Goal: Task Accomplishment & Management: Manage account settings

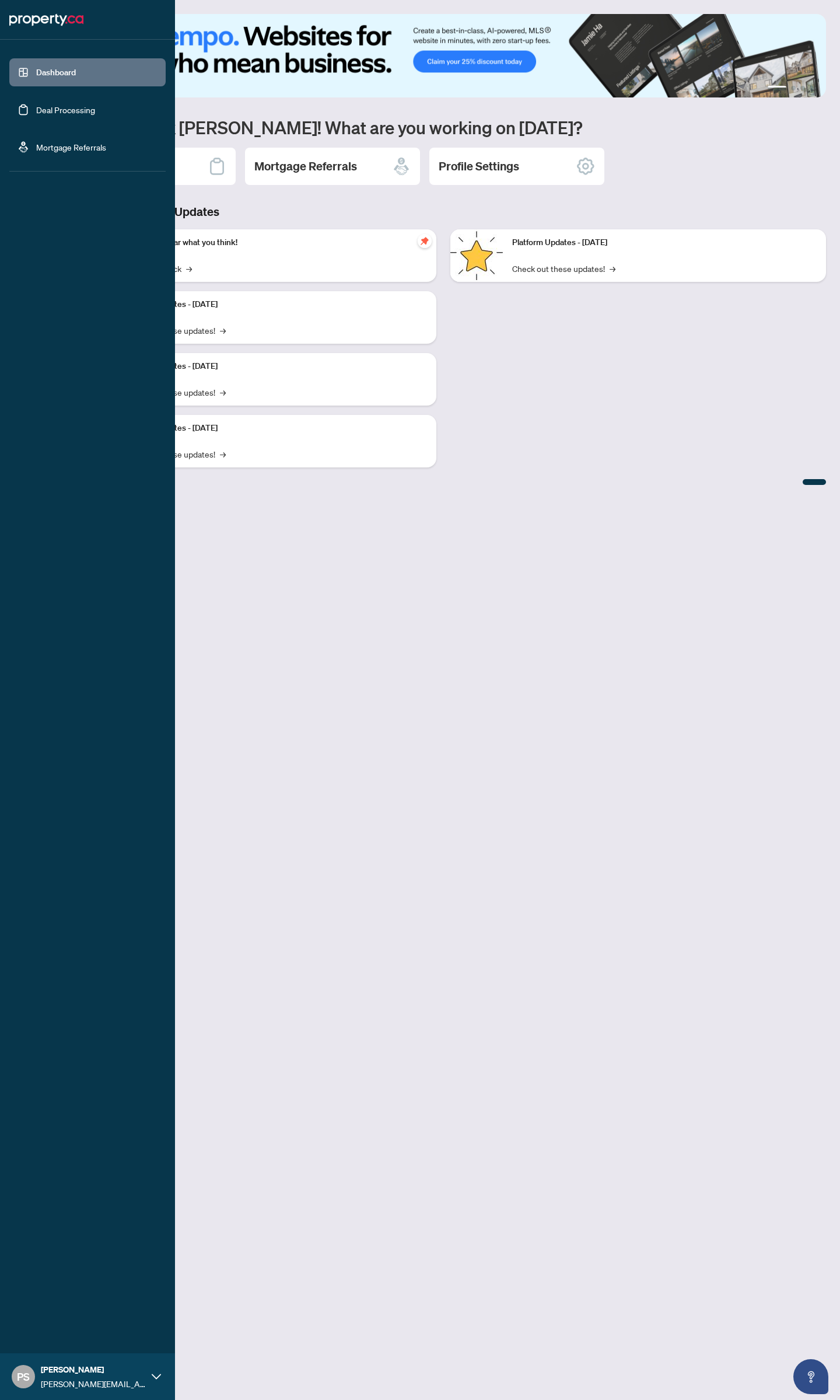
click at [39, 106] on link "Deal Processing" at bounding box center [66, 110] width 59 height 11
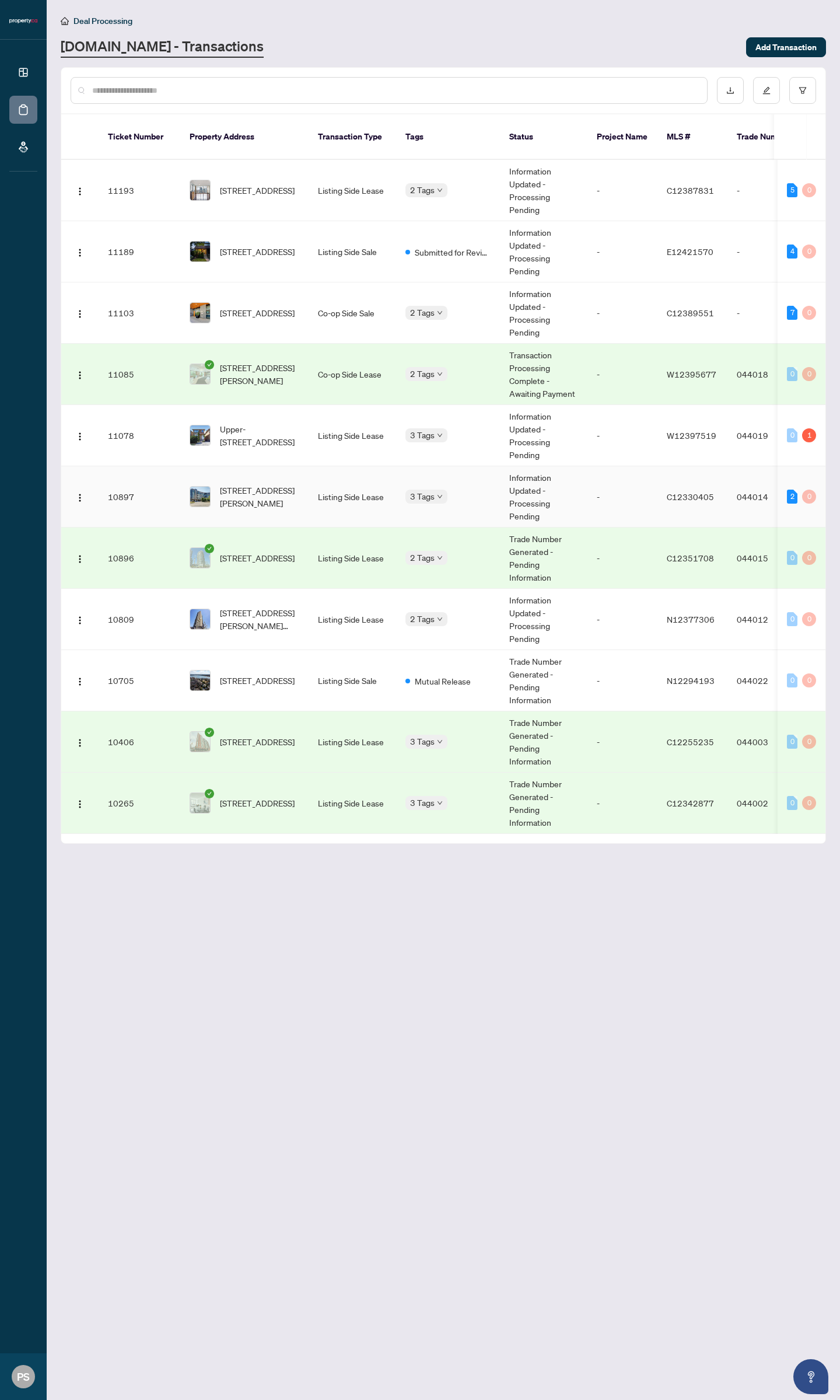
click at [270, 494] on span "[STREET_ADDRESS][PERSON_NAME]" at bounding box center [260, 496] width 79 height 25
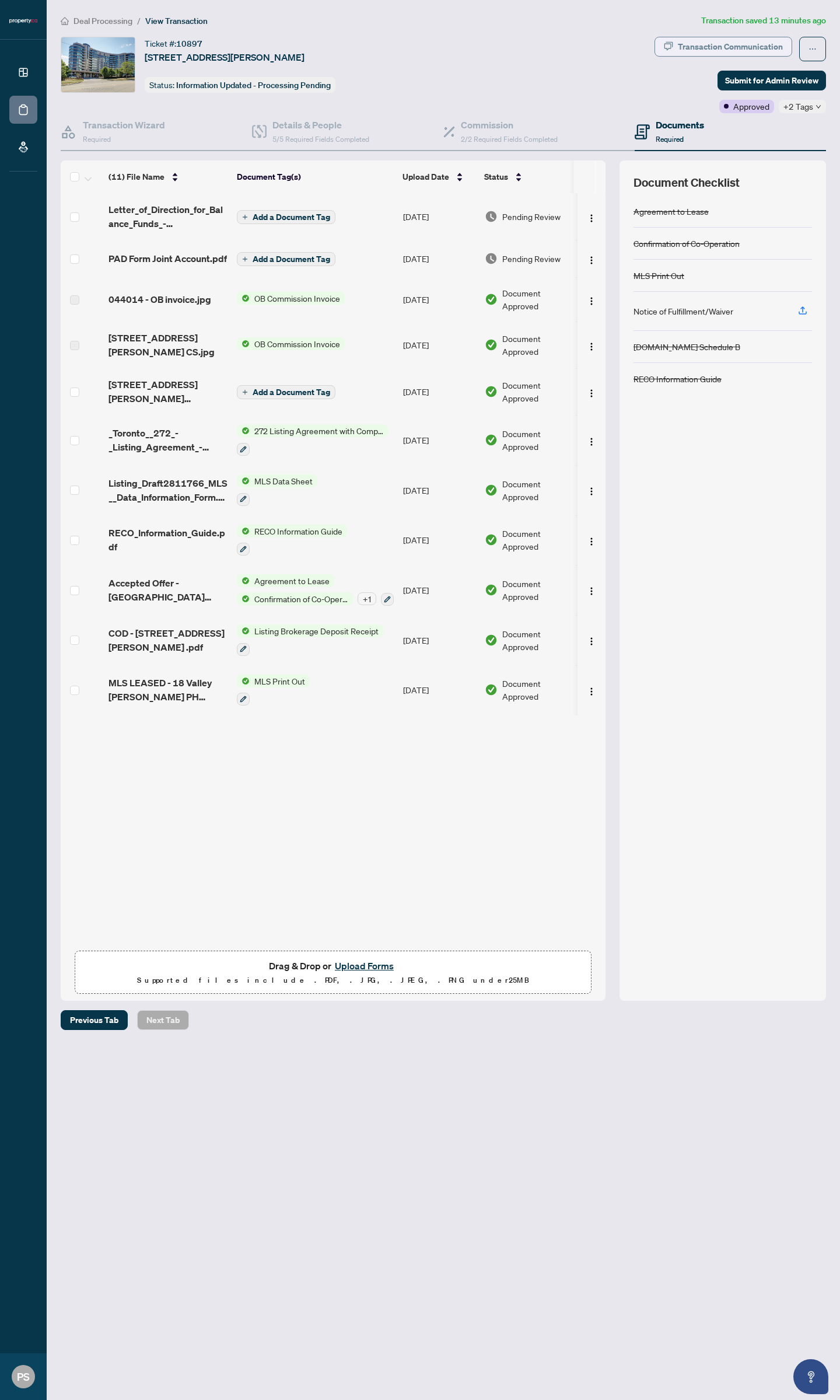
click at [736, 46] on div "Transaction Communication" at bounding box center [730, 47] width 105 height 19
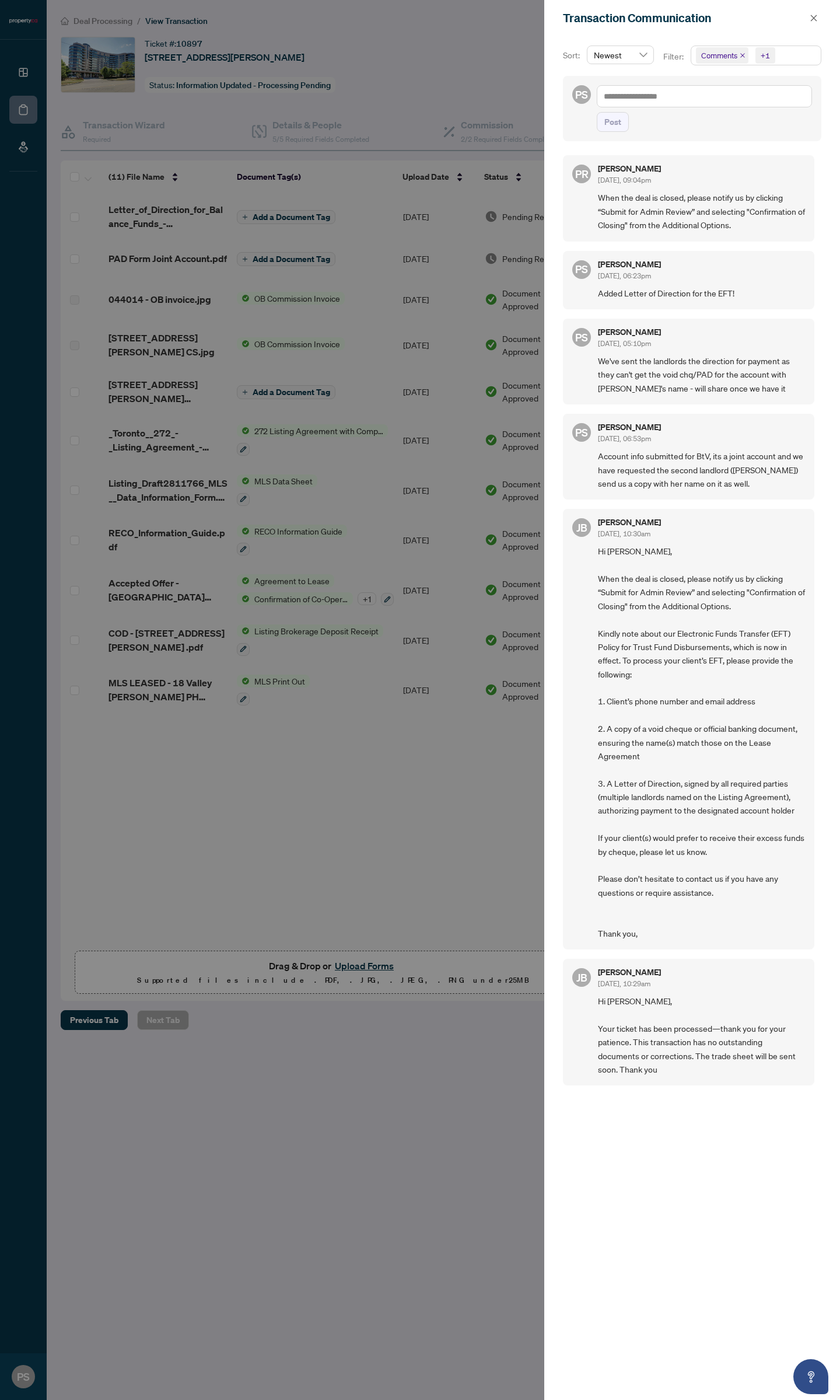
click at [524, 118] on div at bounding box center [420, 700] width 840 height 1400
drag, startPoint x: 481, startPoint y: 60, endPoint x: 496, endPoint y: 60, distance: 15.0
click at [481, 60] on div at bounding box center [420, 700] width 840 height 1400
click at [815, 19] on icon "close" at bounding box center [814, 18] width 6 height 6
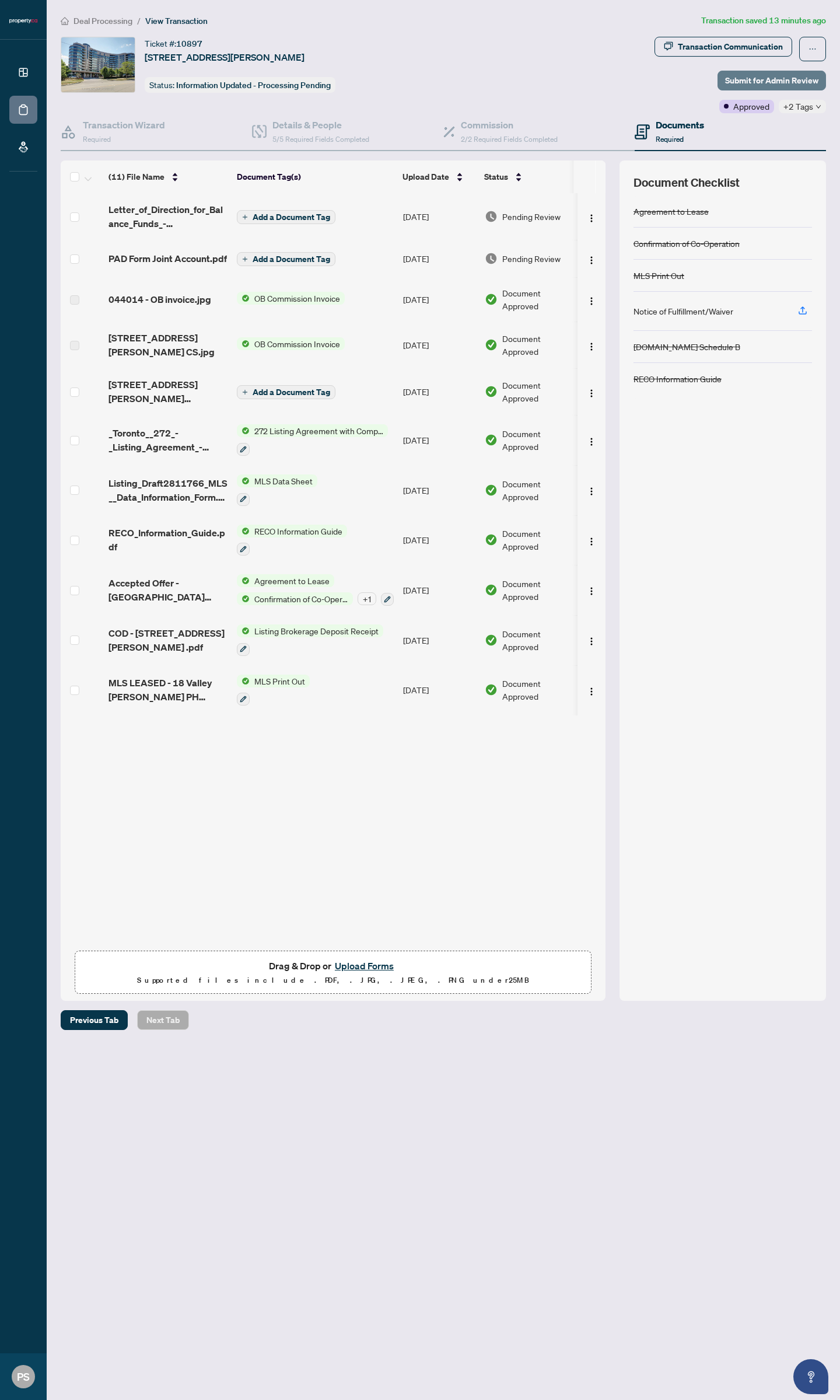
click at [746, 74] on span "Submit for Admin Review" at bounding box center [772, 81] width 93 height 19
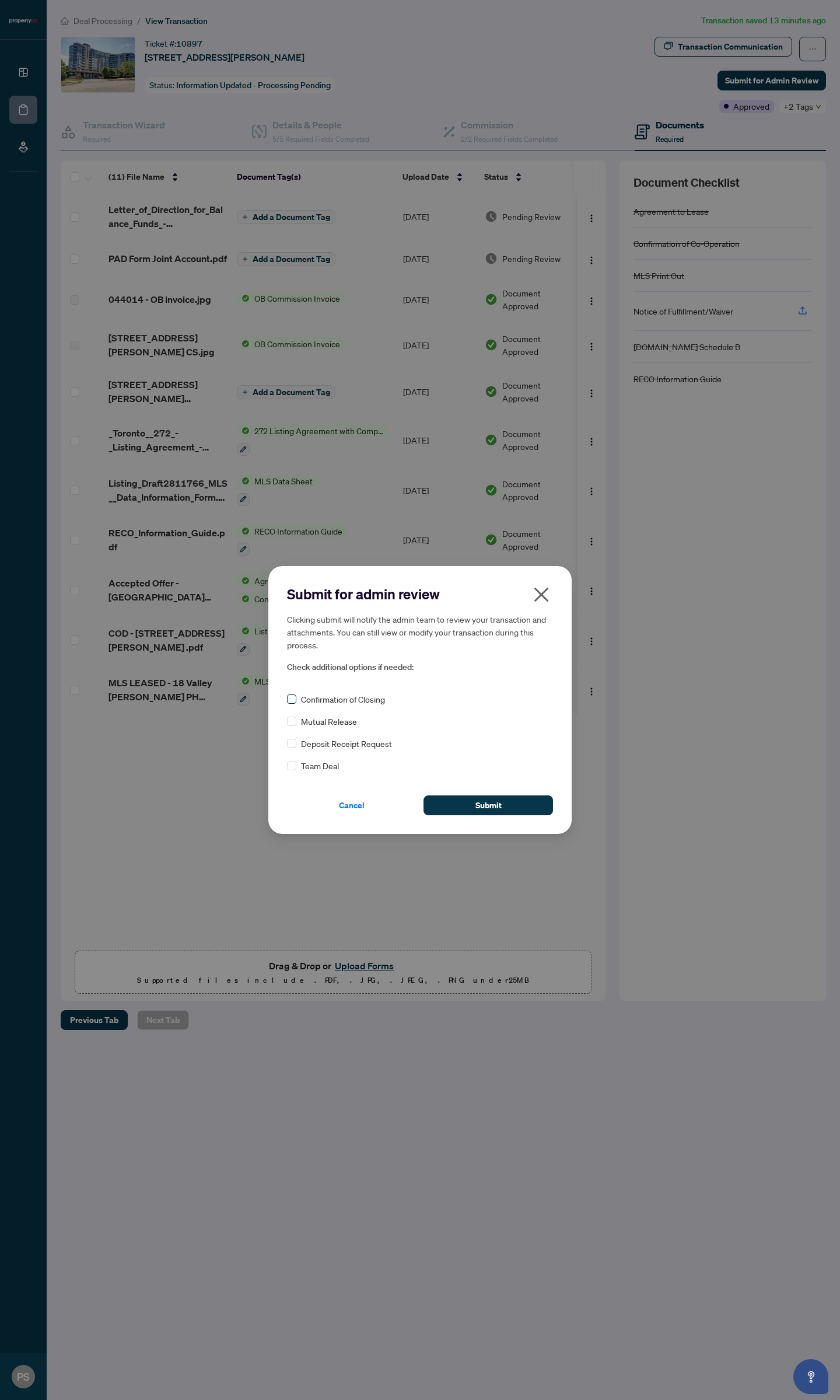
click at [287, 706] on label at bounding box center [292, 699] width 9 height 13
click at [434, 803] on button "Submit" at bounding box center [488, 805] width 129 height 20
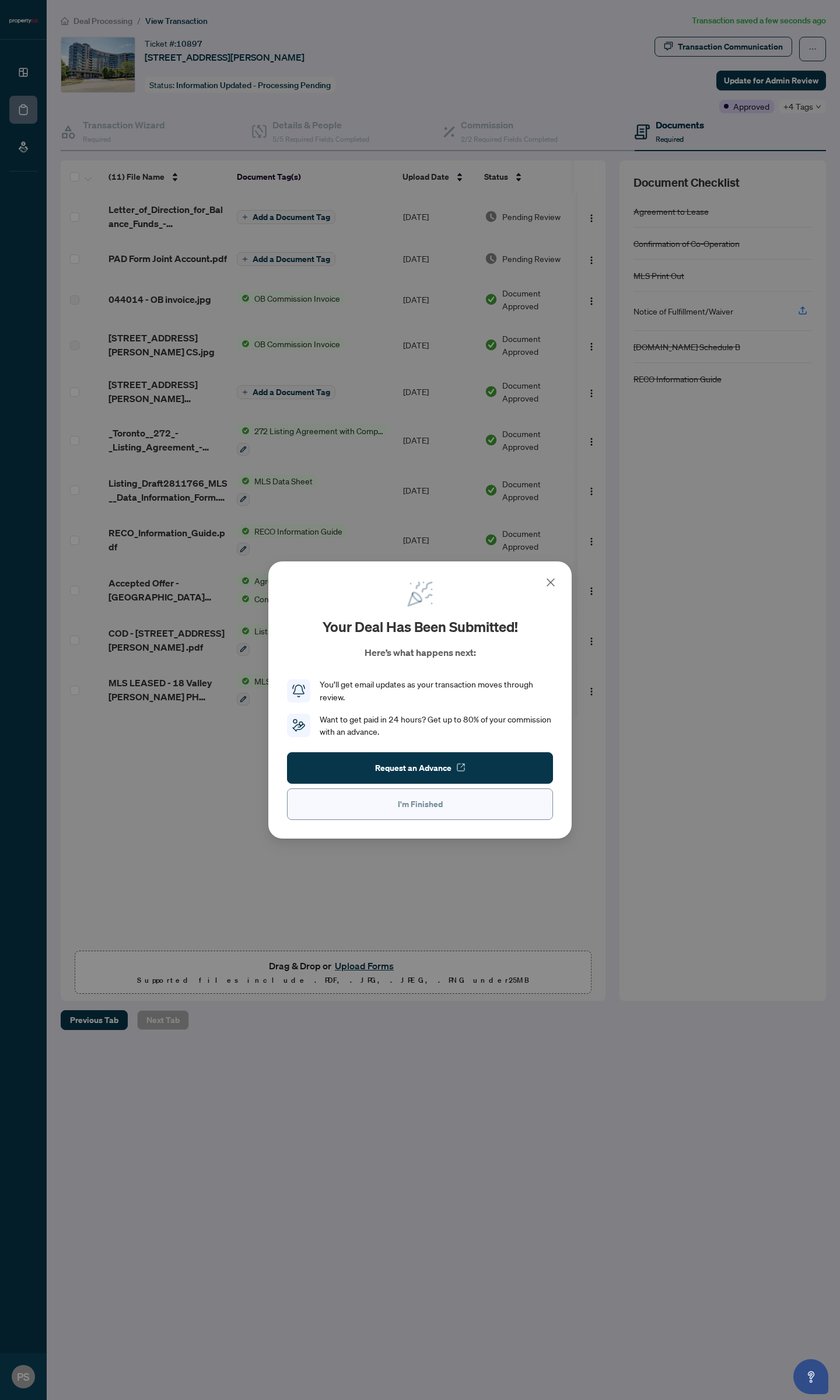
click at [446, 811] on button "I'm Finished" at bounding box center [420, 804] width 266 height 31
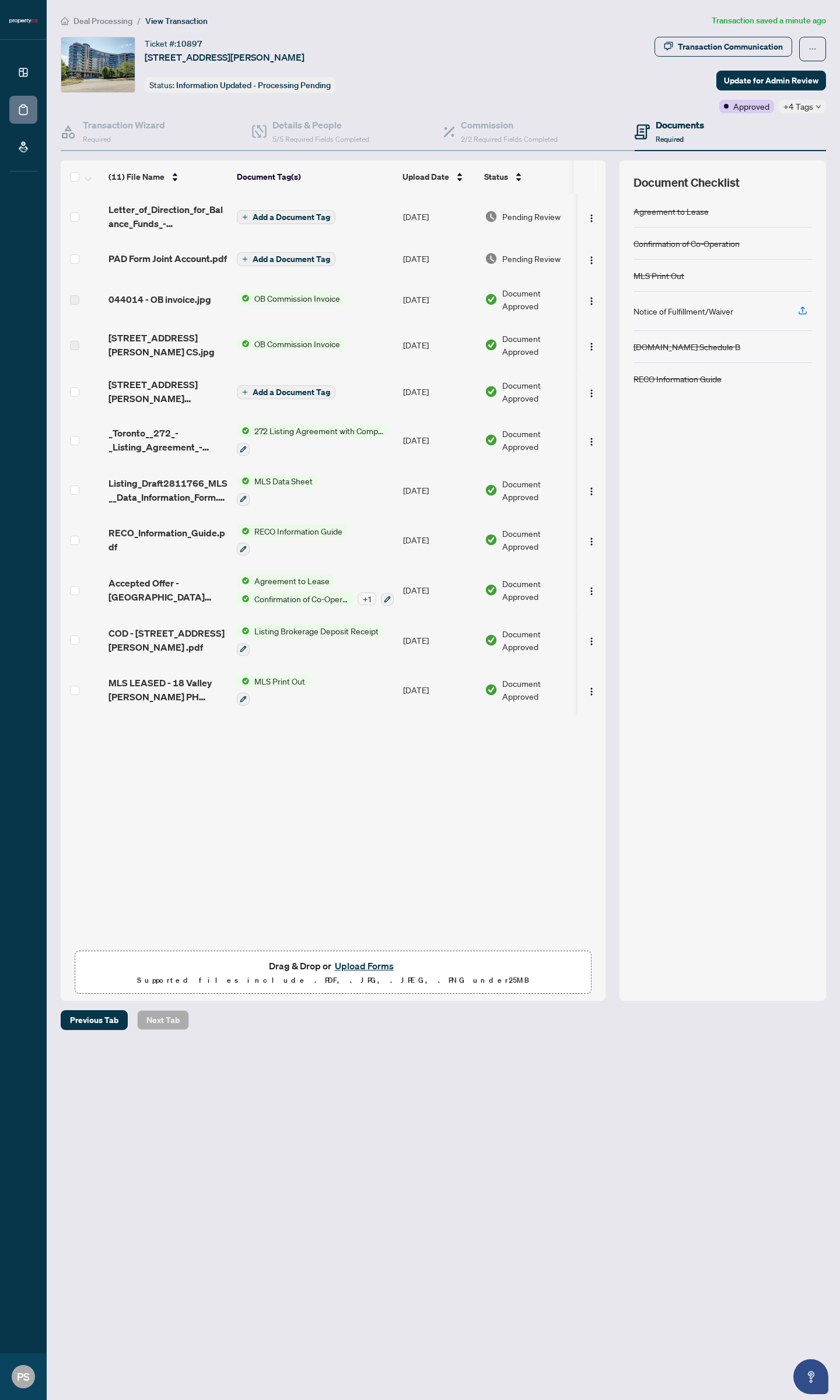
click at [126, 18] on span "Deal Processing" at bounding box center [103, 21] width 59 height 11
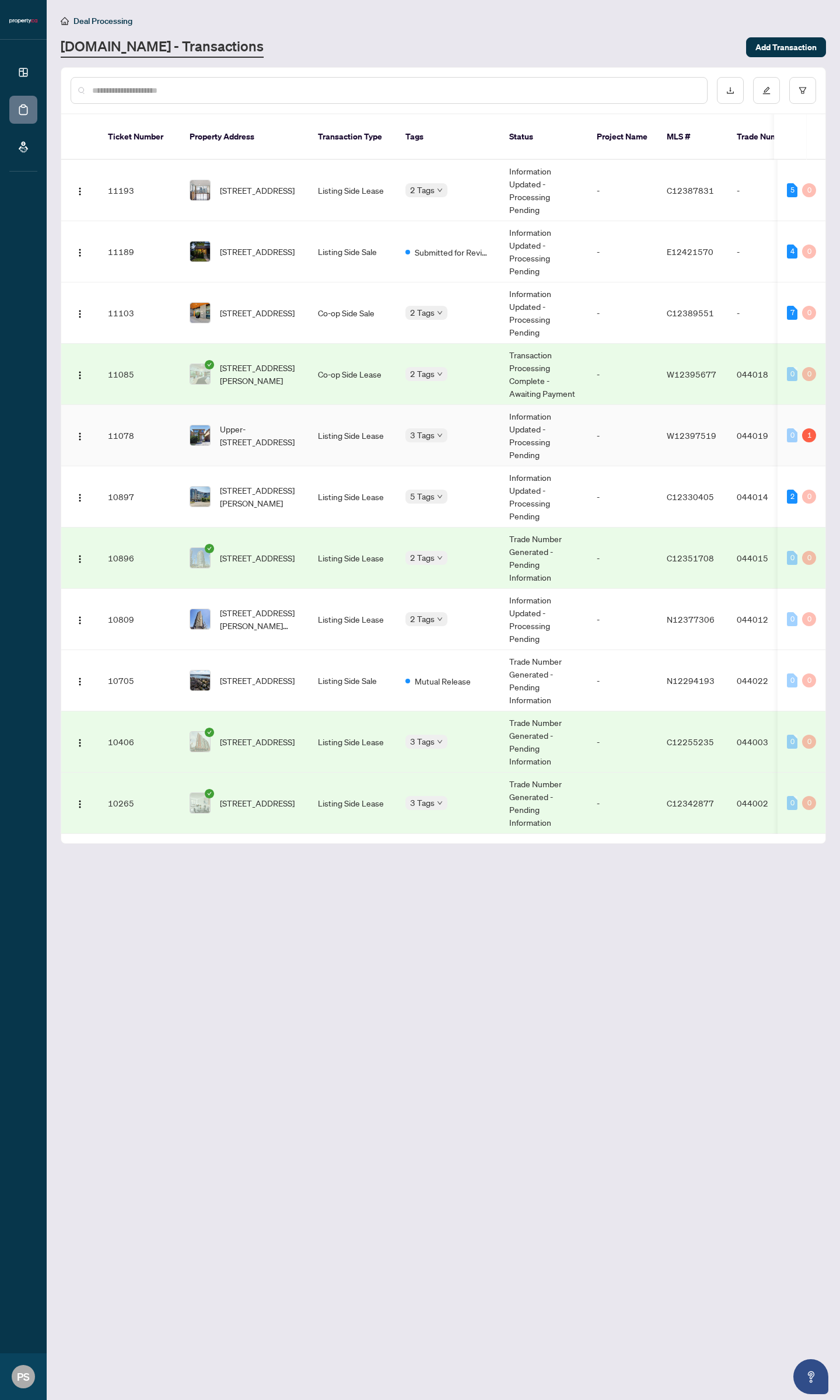
click at [345, 405] on td "Listing Side Lease" at bounding box center [352, 436] width 87 height 61
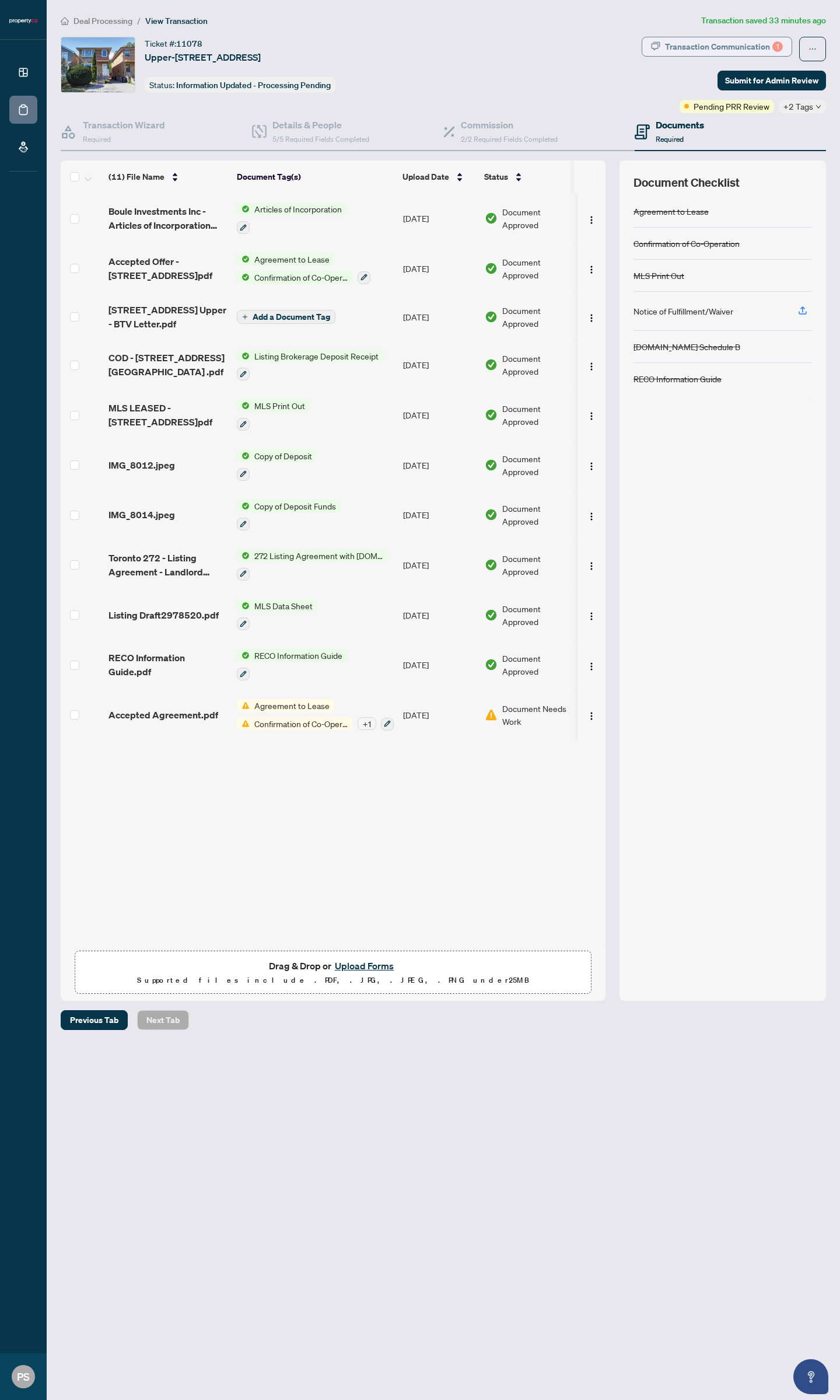
click at [750, 49] on div "Transaction Communication 1" at bounding box center [724, 47] width 118 height 19
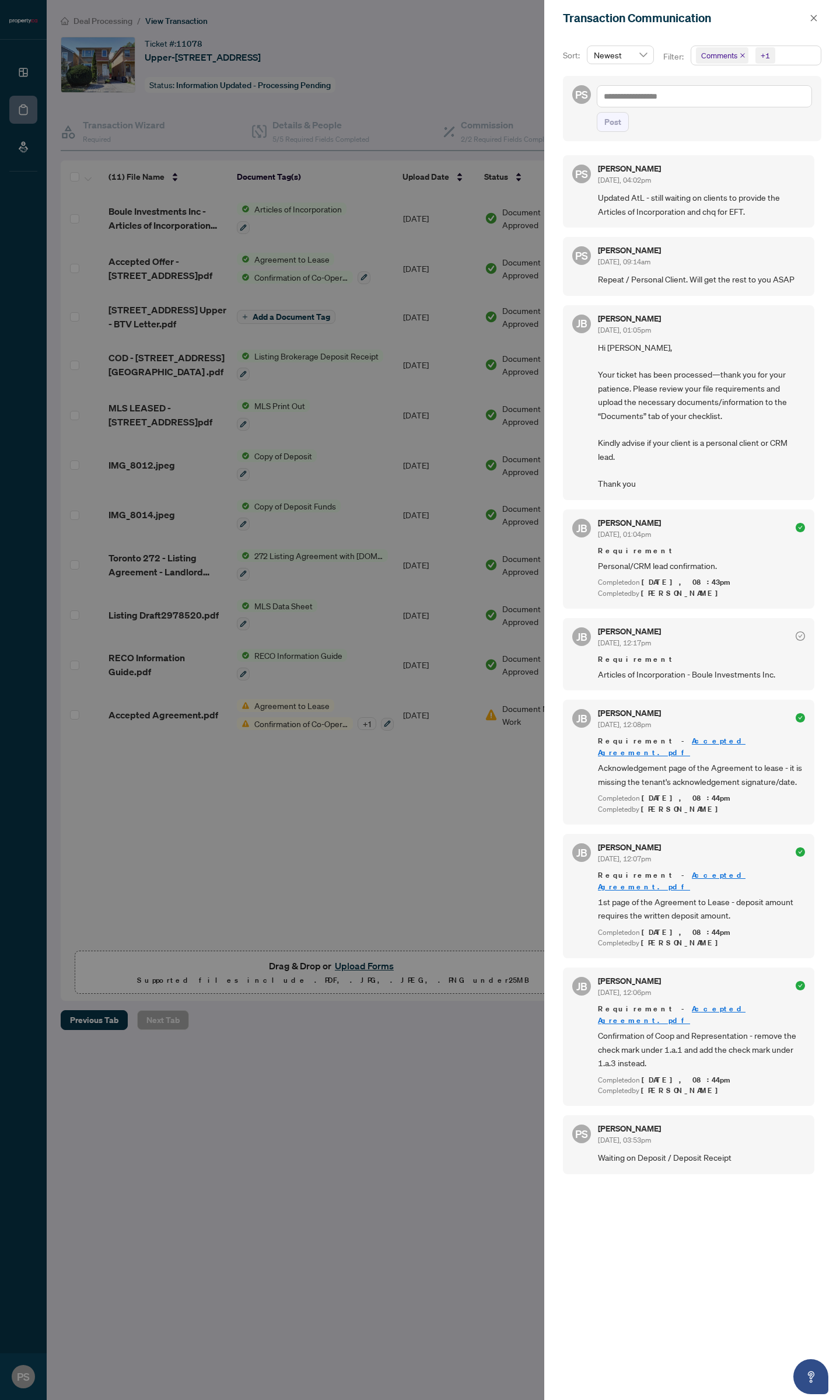
click at [797, 637] on icon "check-circle" at bounding box center [800, 636] width 9 height 9
click at [456, 31] on div at bounding box center [420, 700] width 840 height 1400
click at [818, 14] on button "button" at bounding box center [814, 18] width 15 height 14
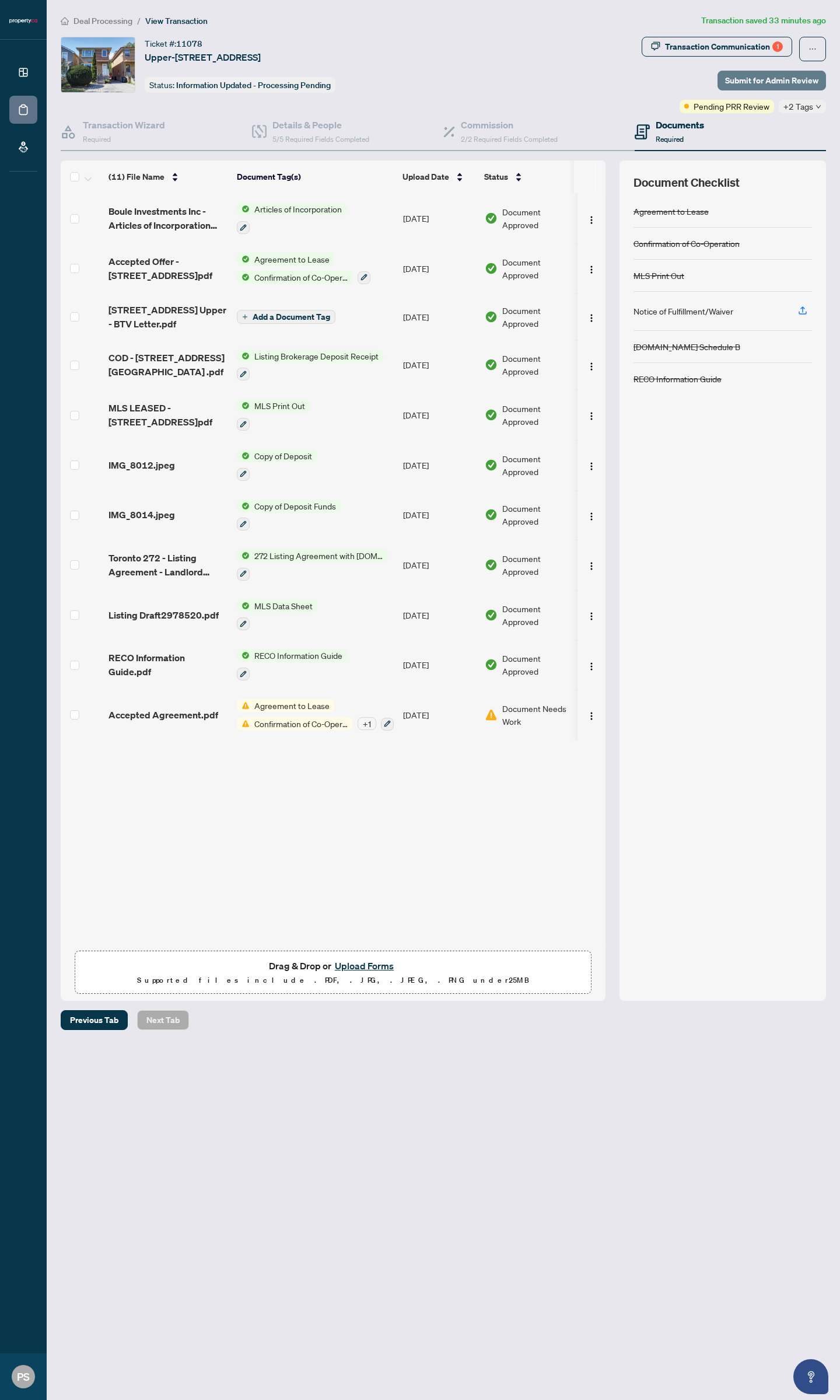
click at [747, 72] on span "Submit for Admin Review" at bounding box center [772, 81] width 93 height 19
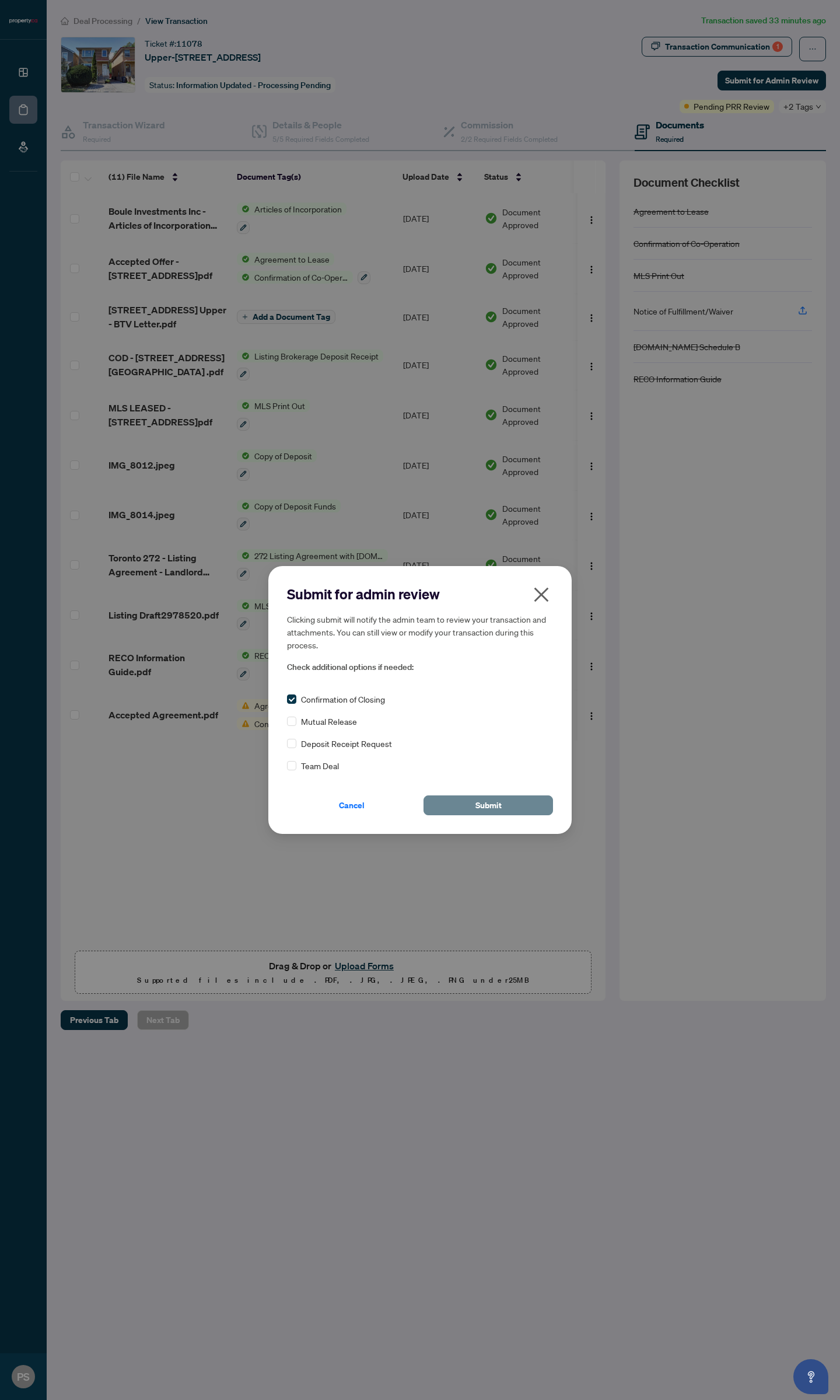
click at [460, 809] on button "Submit" at bounding box center [488, 805] width 129 height 20
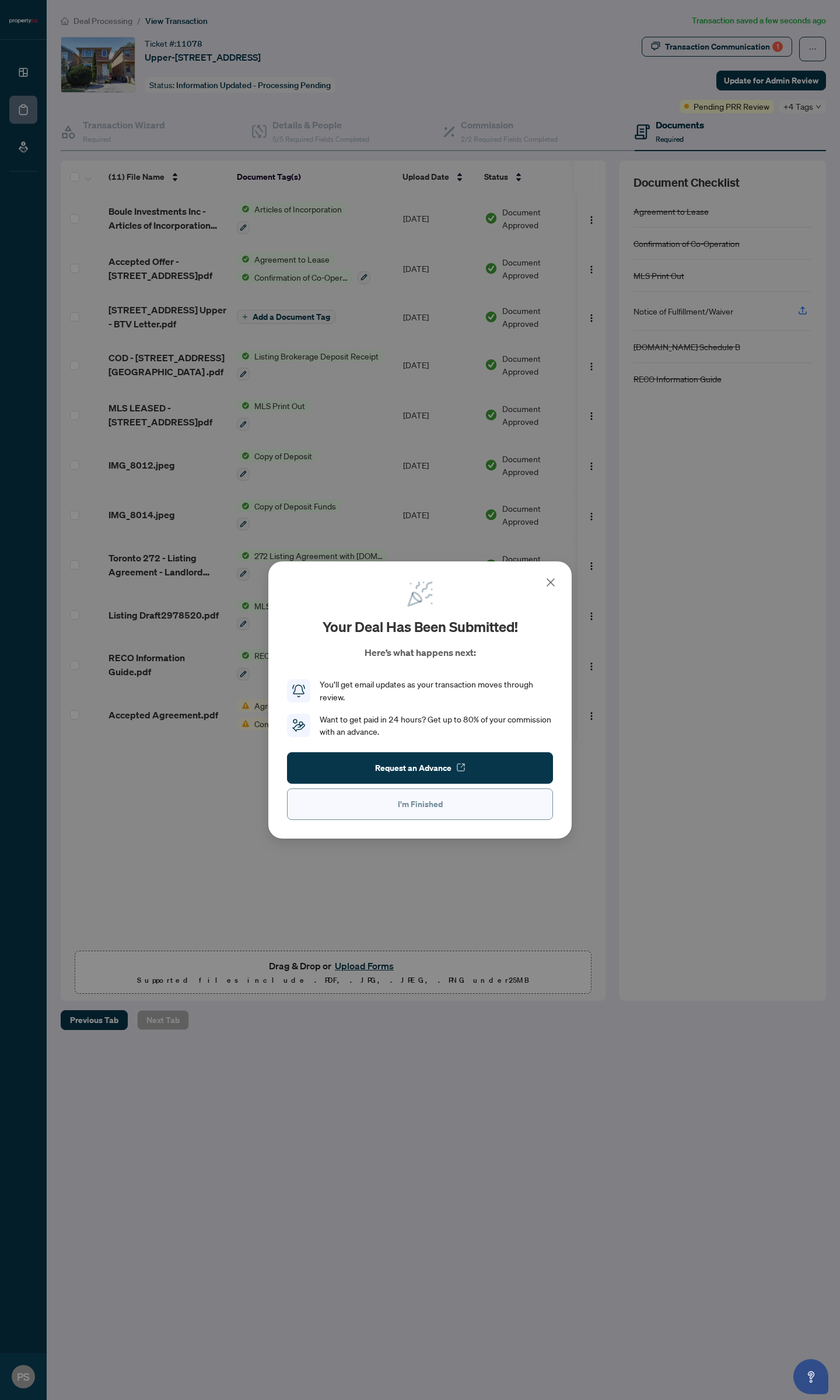
click at [408, 811] on span "I'm Finished" at bounding box center [420, 804] width 45 height 19
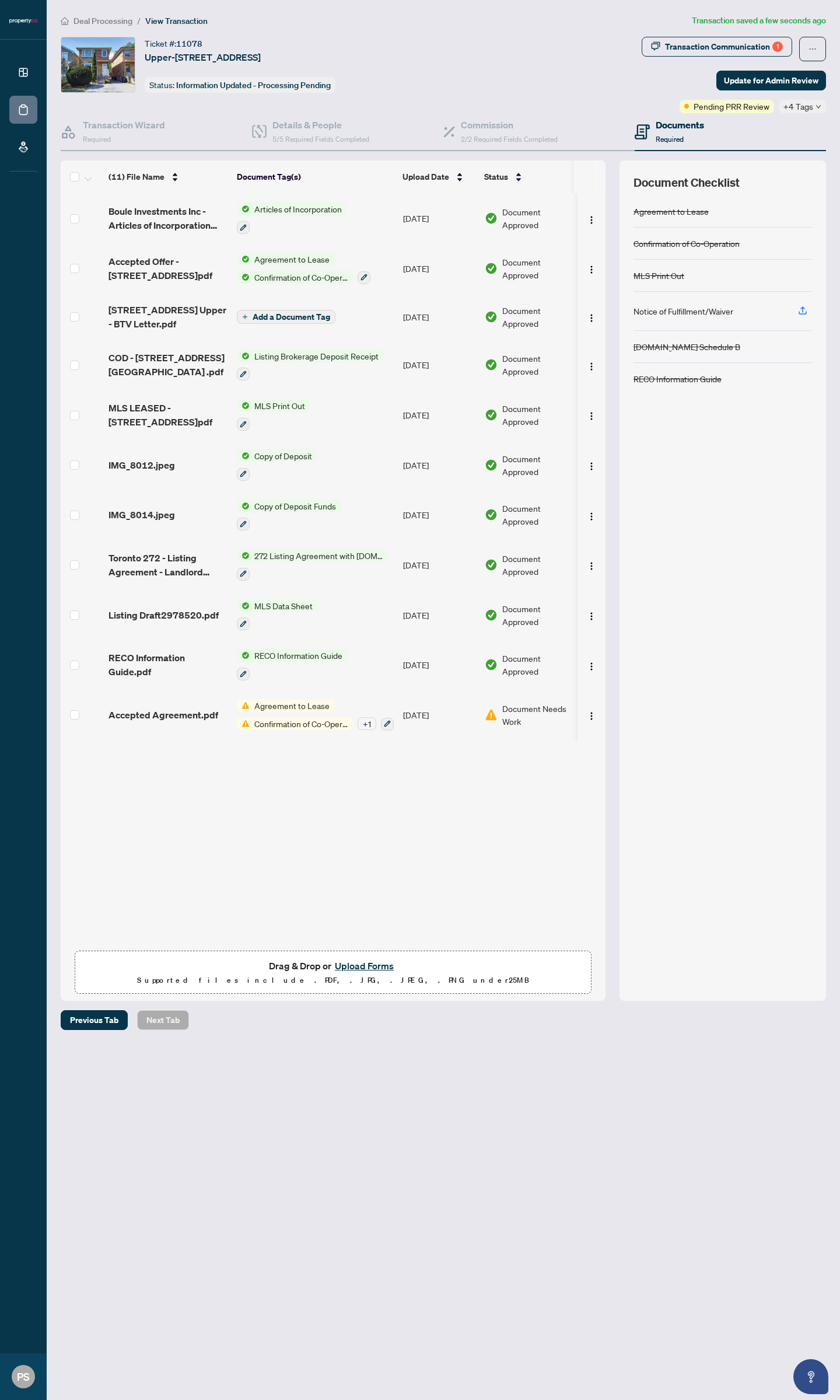
click at [117, 17] on span "Deal Processing" at bounding box center [103, 21] width 59 height 11
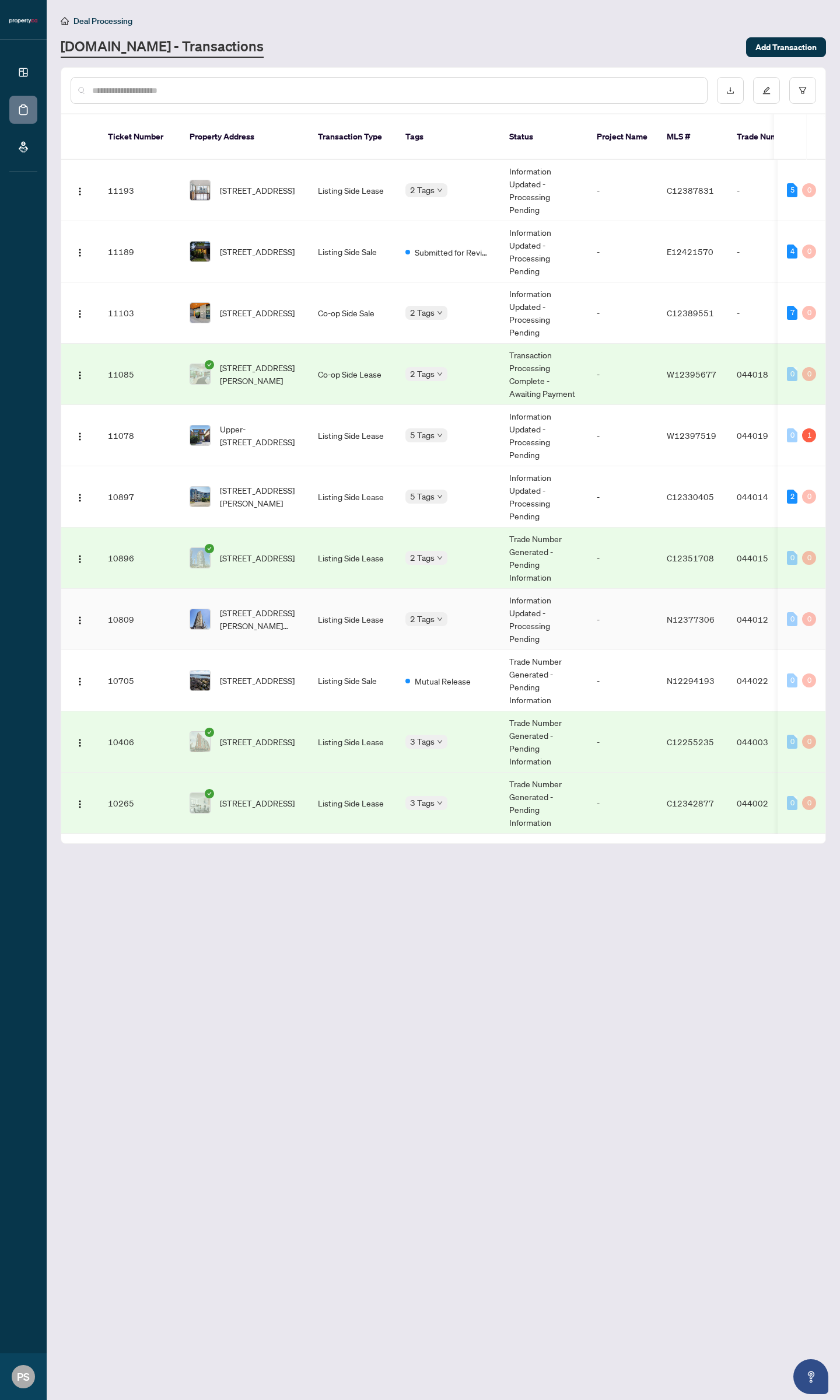
click at [369, 605] on td "Listing Side Lease" at bounding box center [352, 619] width 87 height 61
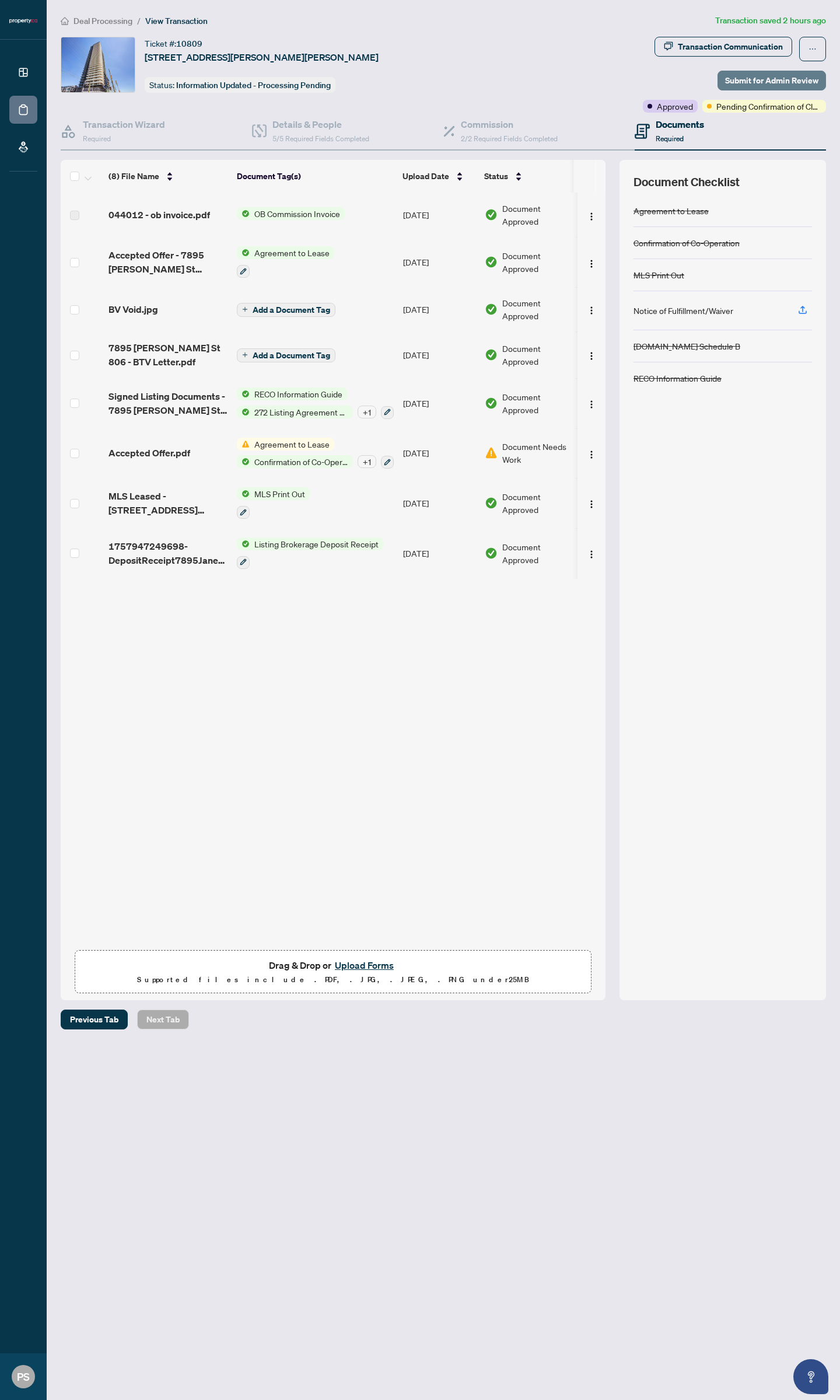
click at [777, 83] on span "Submit for Admin Review" at bounding box center [772, 81] width 93 height 19
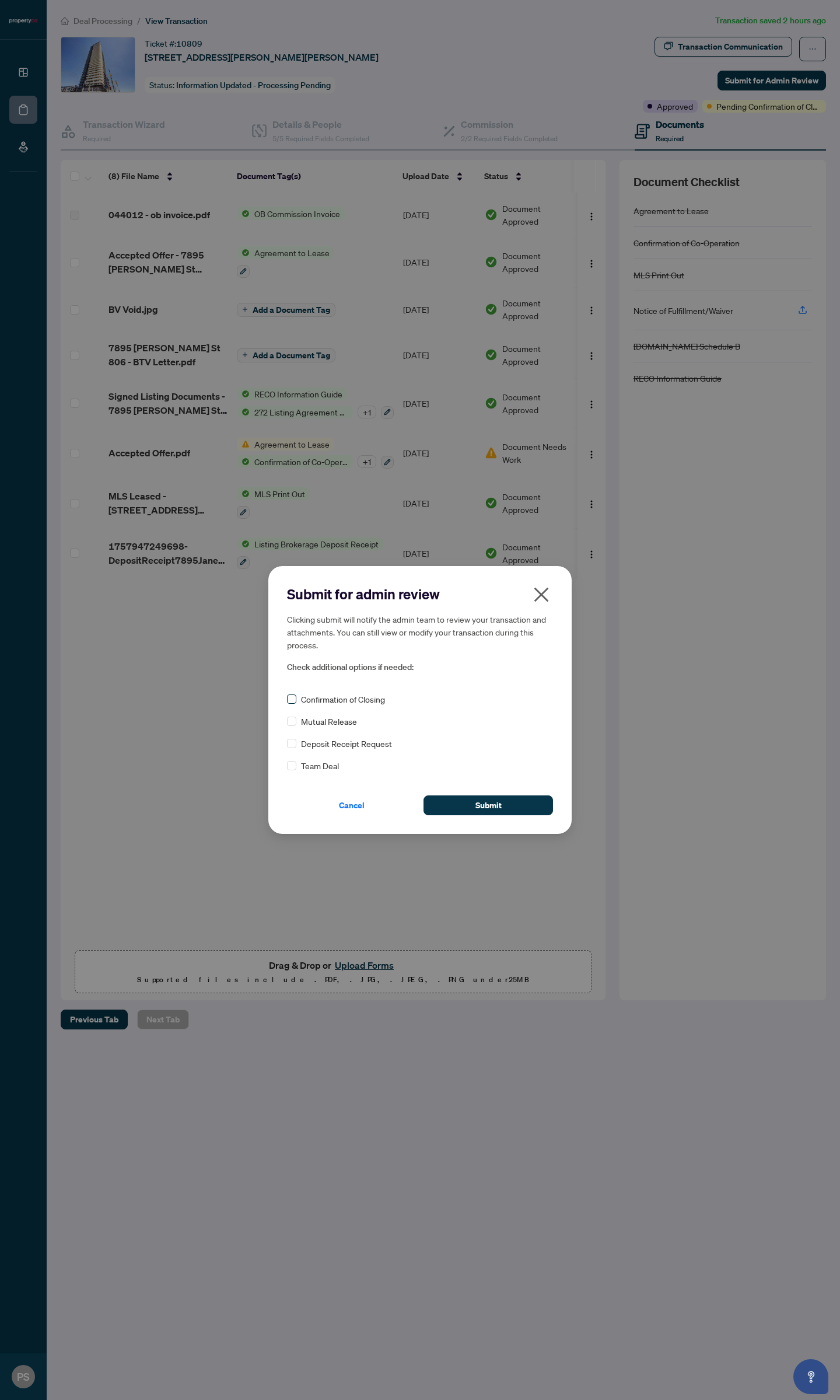
click at [292, 705] on label at bounding box center [292, 699] width 9 height 13
click at [476, 836] on div "Submit for admin review Clicking submit will notify the admin team to review yo…" at bounding box center [420, 700] width 840 height 1400
click at [475, 817] on div "Submit for admin review Clicking submit will notify the admin team to review yo…" at bounding box center [420, 700] width 303 height 268
click at [474, 811] on button "Submit" at bounding box center [488, 805] width 129 height 20
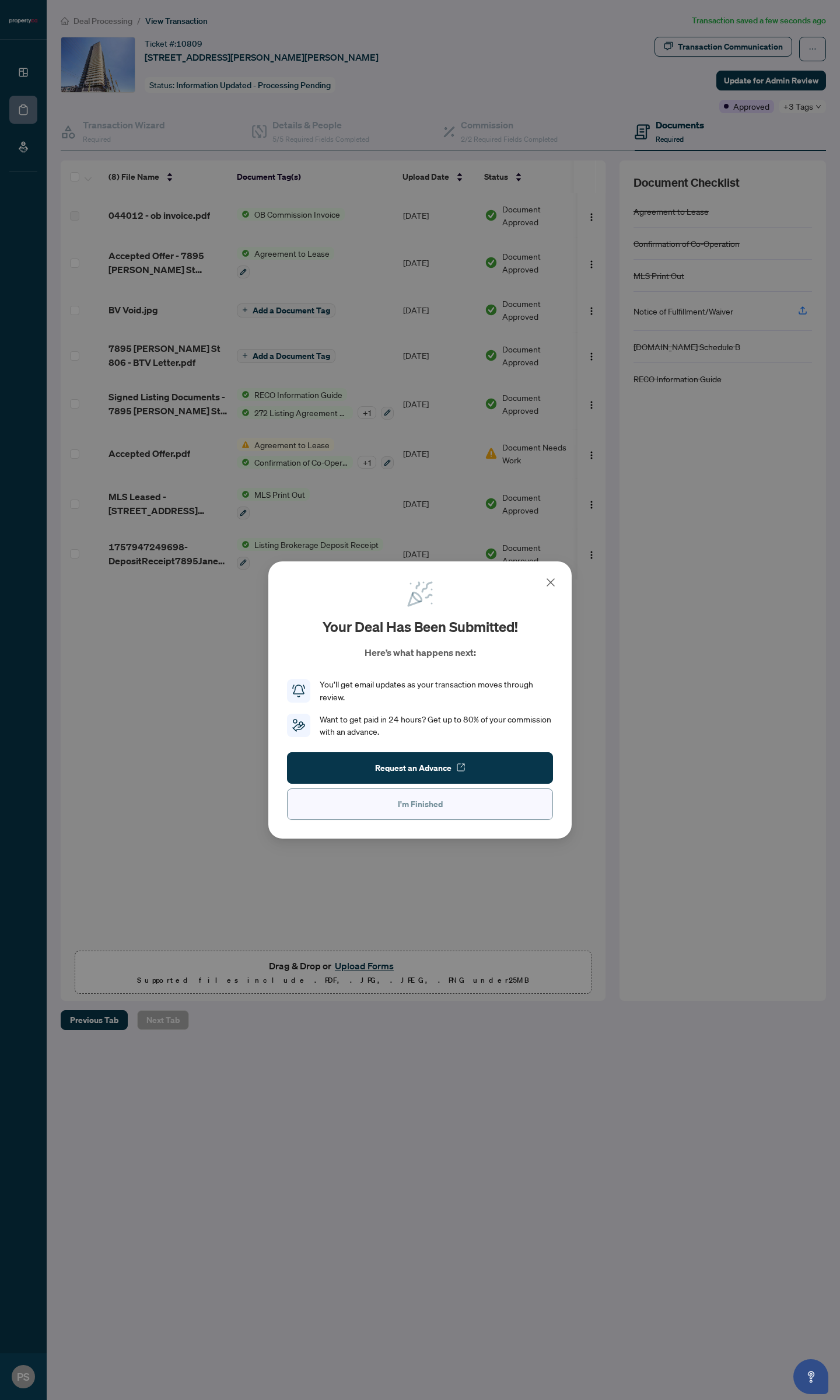
click at [418, 810] on span "I'm Finished" at bounding box center [420, 804] width 45 height 19
